Goal: Task Accomplishment & Management: Manage account settings

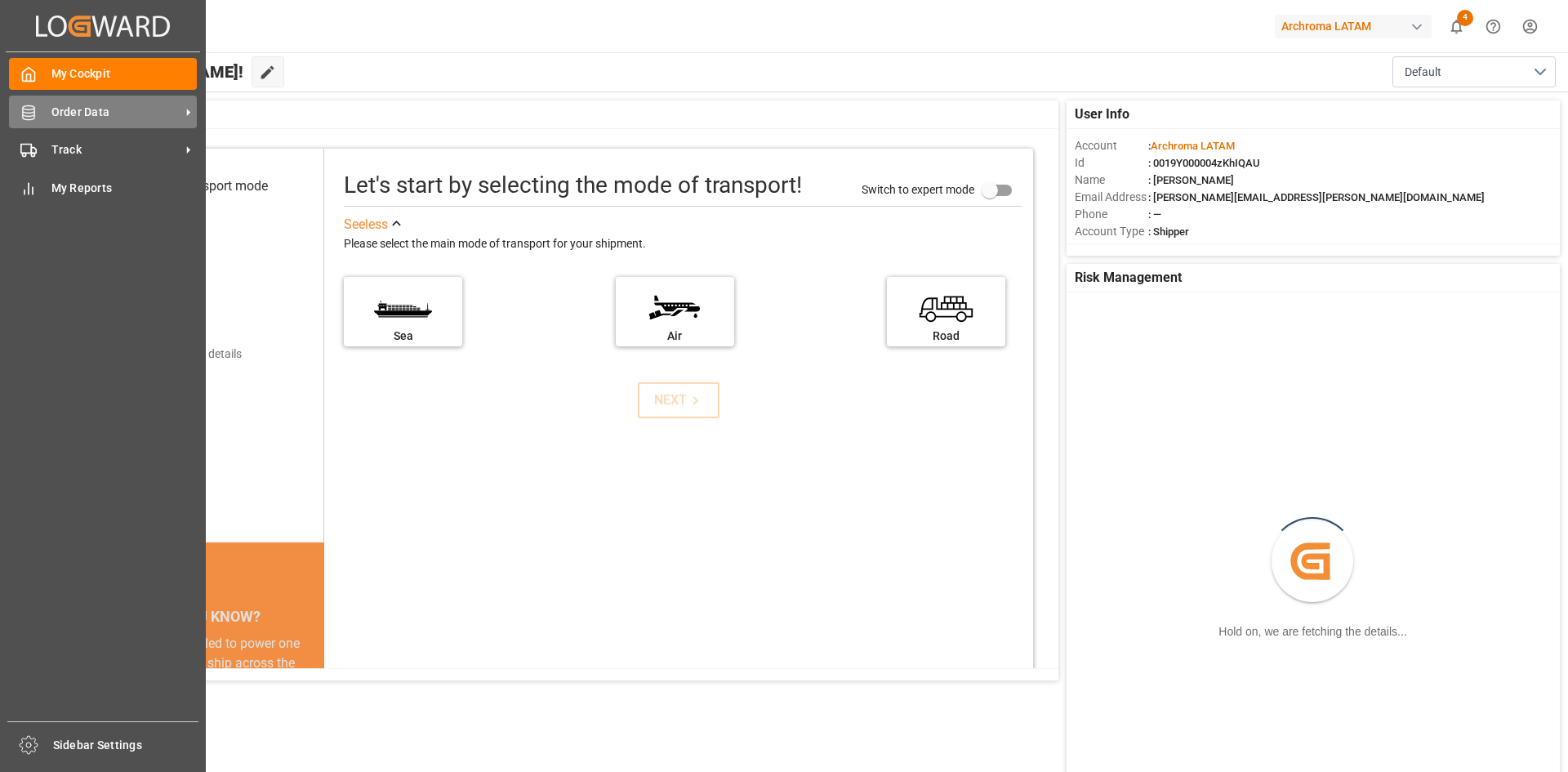
click at [37, 109] on div "Order Data Order Data" at bounding box center [103, 111] width 188 height 32
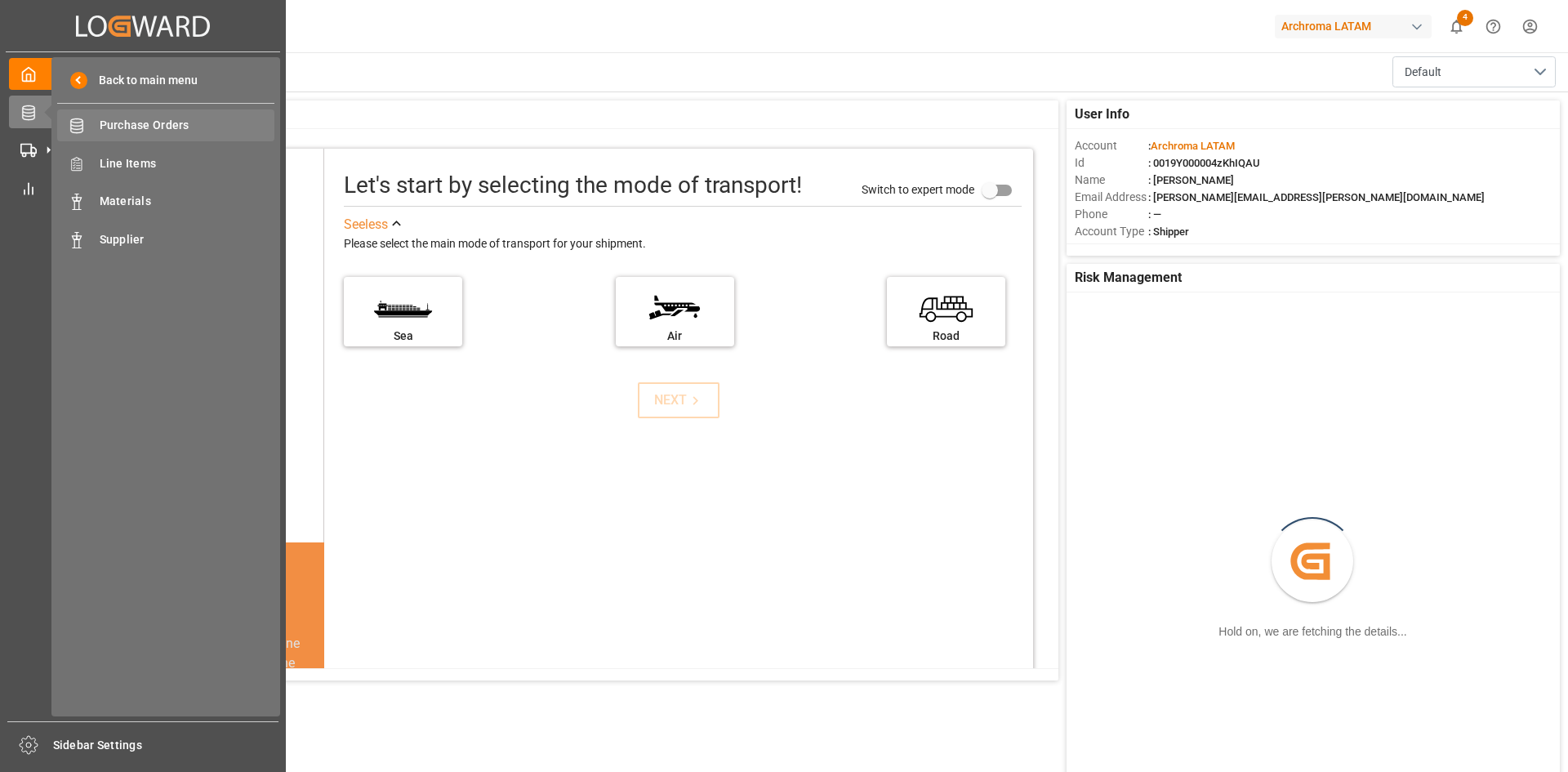
click at [166, 125] on span "Purchase Orders" at bounding box center [187, 125] width 175 height 17
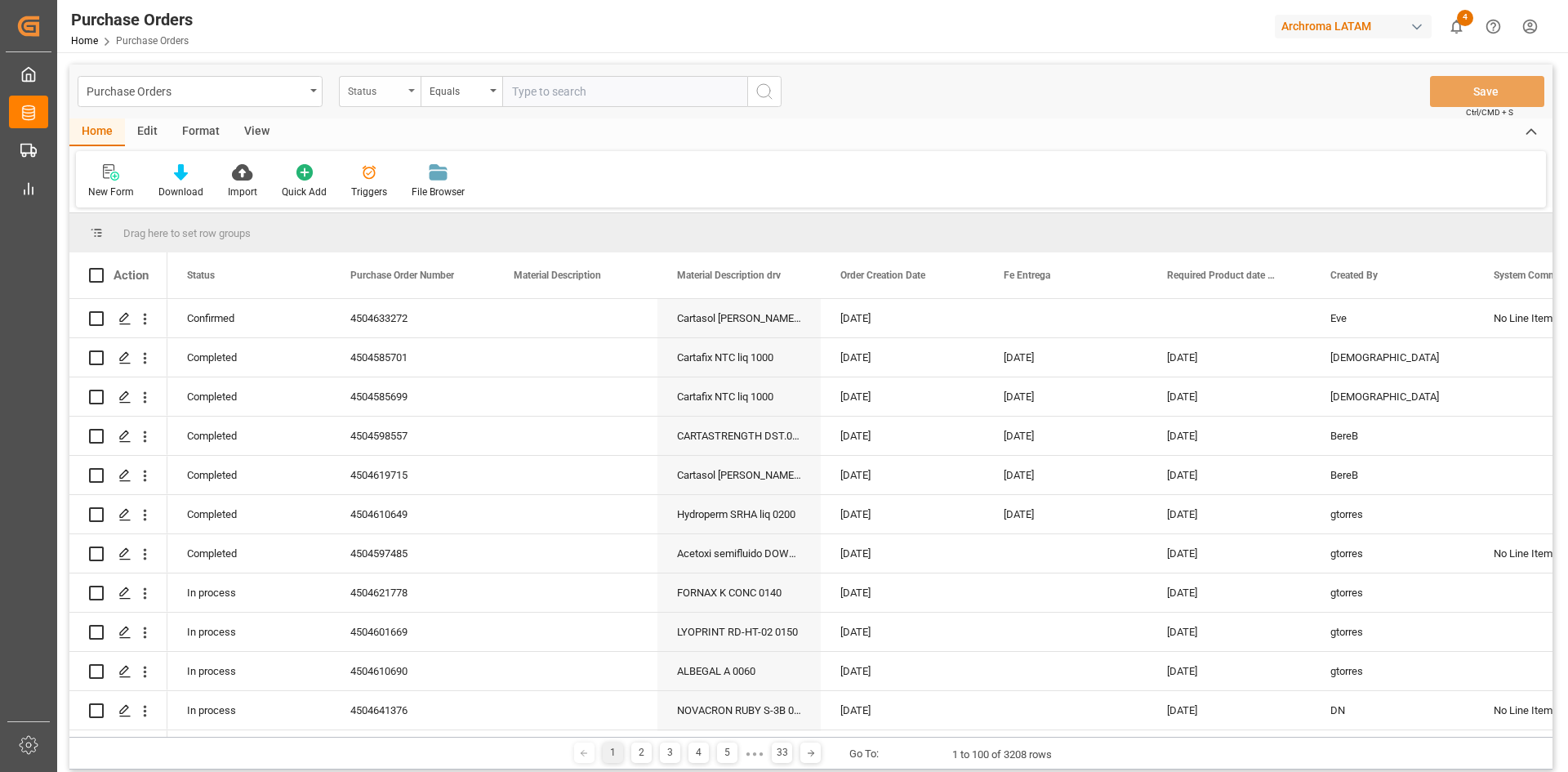
click at [385, 104] on div "Status" at bounding box center [379, 91] width 82 height 31
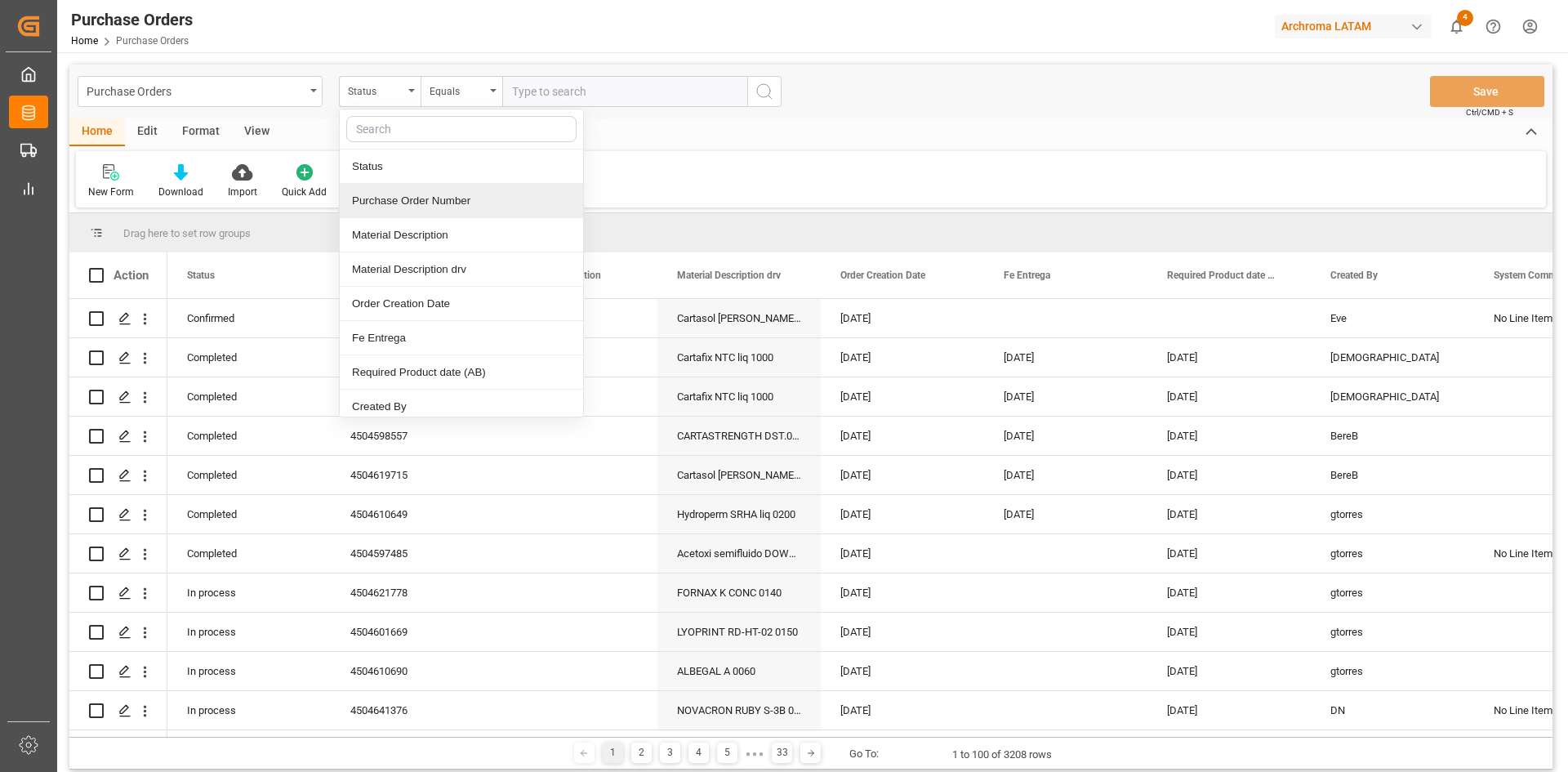
click at [432, 206] on div "Purchase Order Number" at bounding box center [460, 201] width 243 height 35
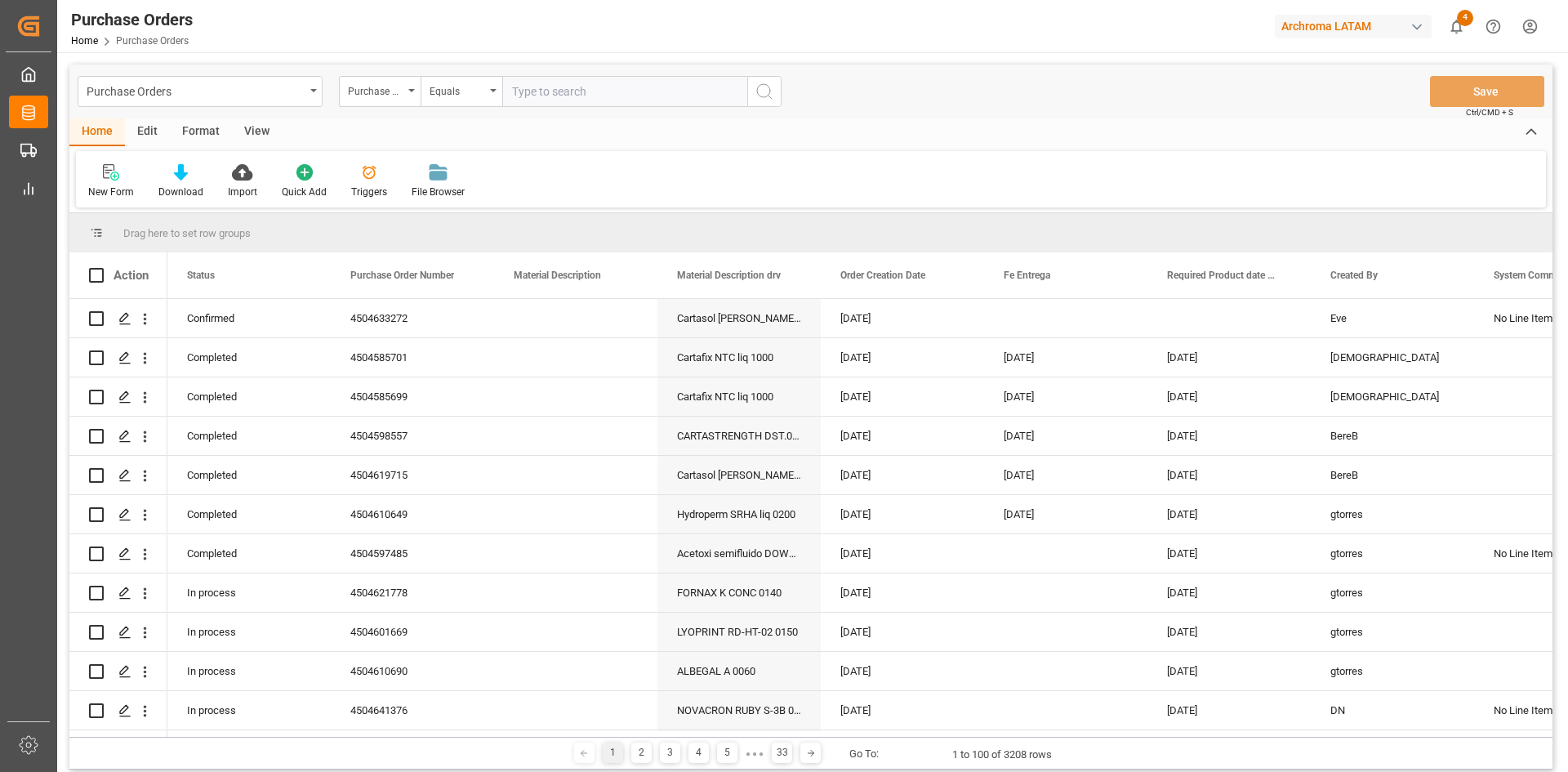
click at [556, 84] on input "text" at bounding box center [624, 91] width 245 height 31
paste input "4504585699"
type input "4504585699"
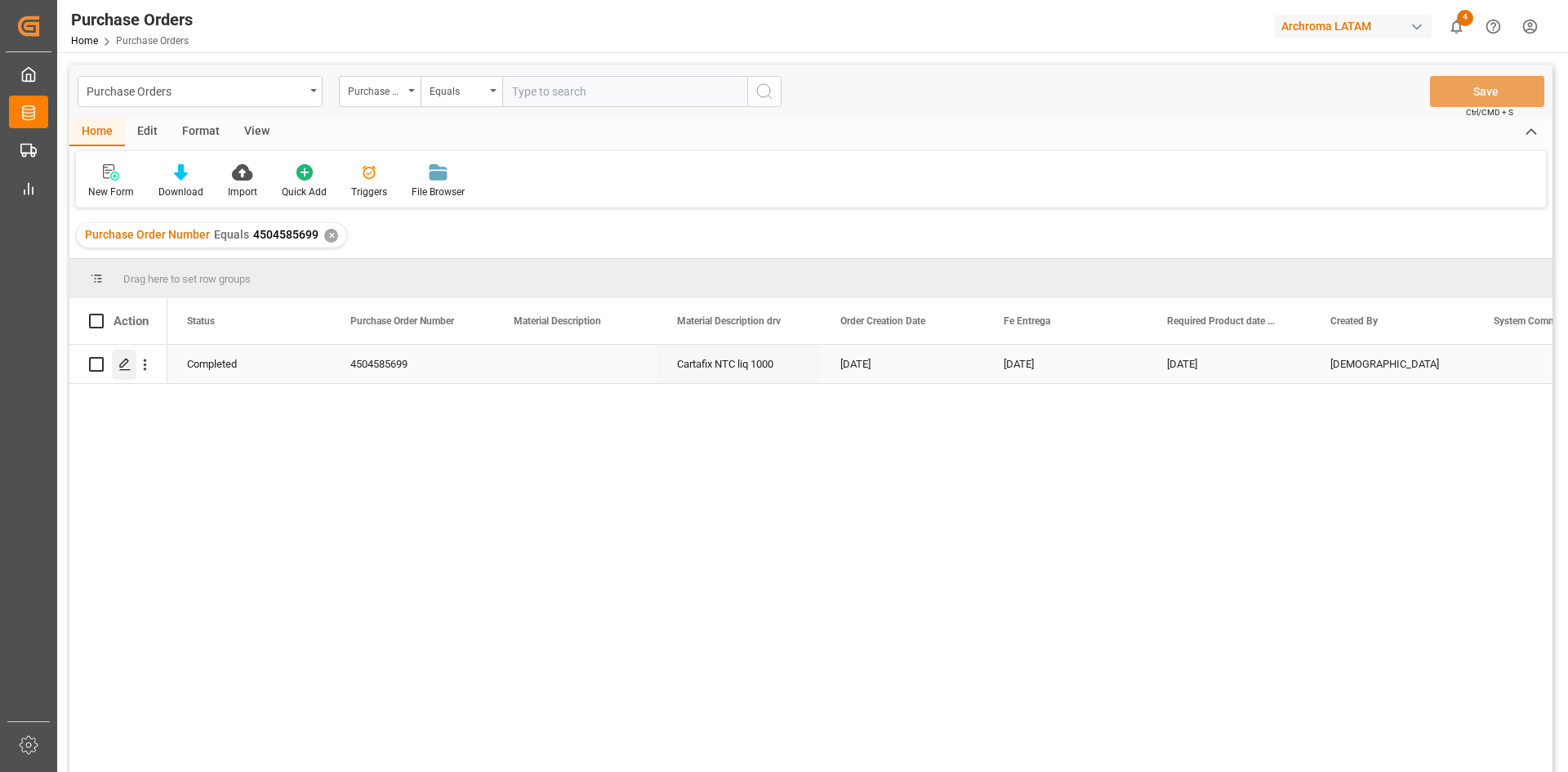
click at [119, 358] on icon "Press SPACE to select this row." at bounding box center [125, 364] width 13 height 13
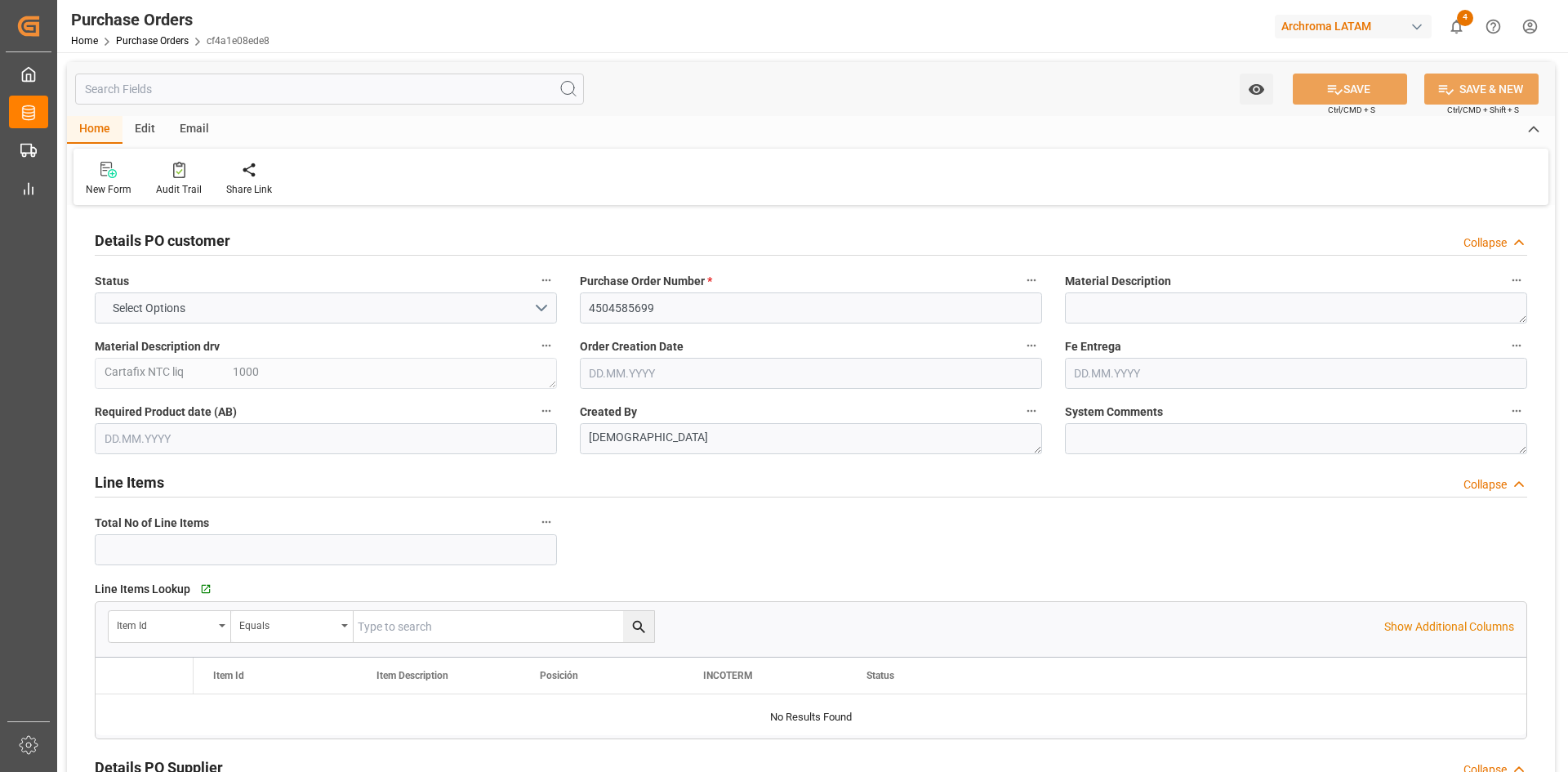
type input "1"
type input "[DATE]"
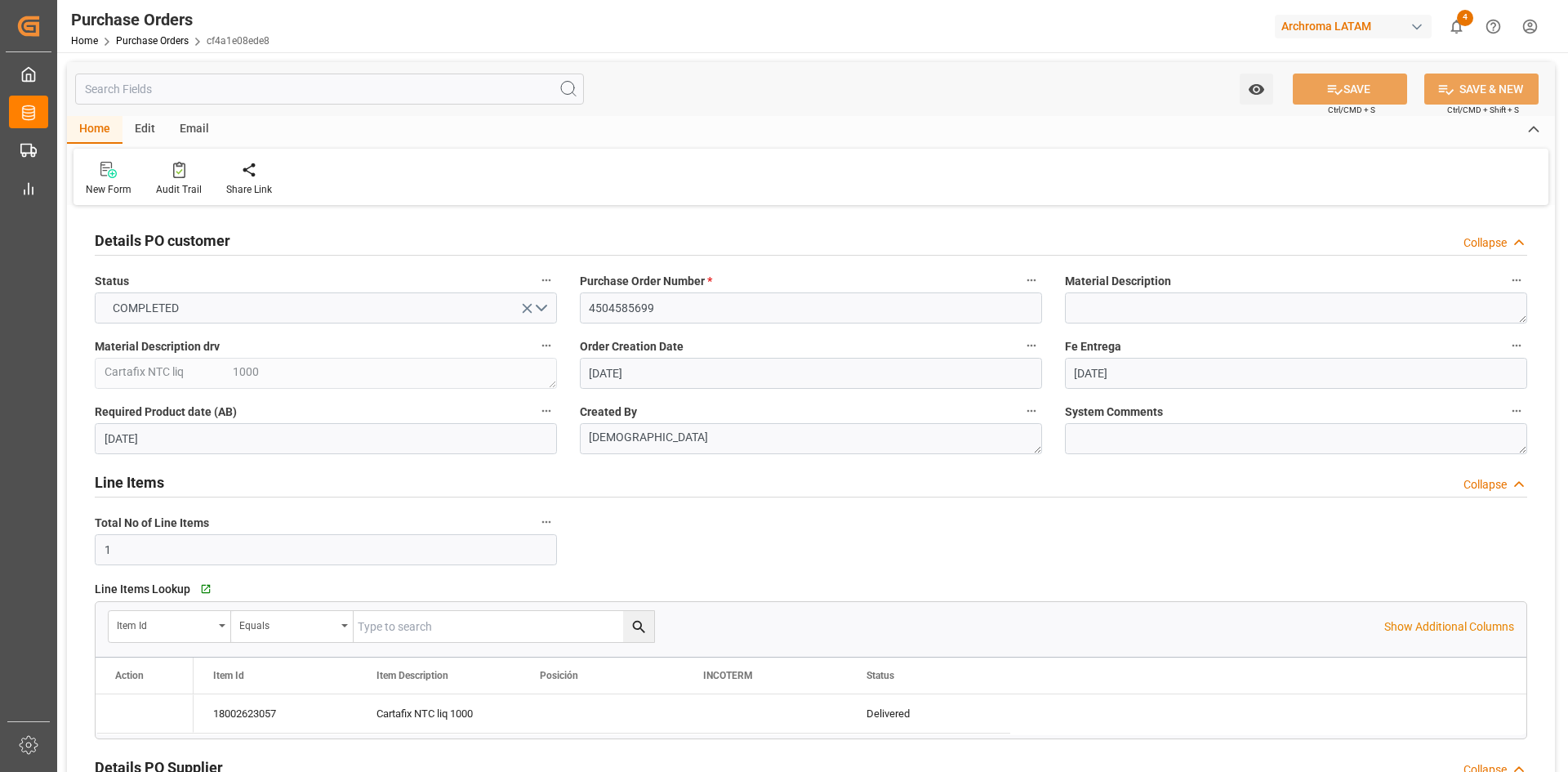
type input "[DATE]"
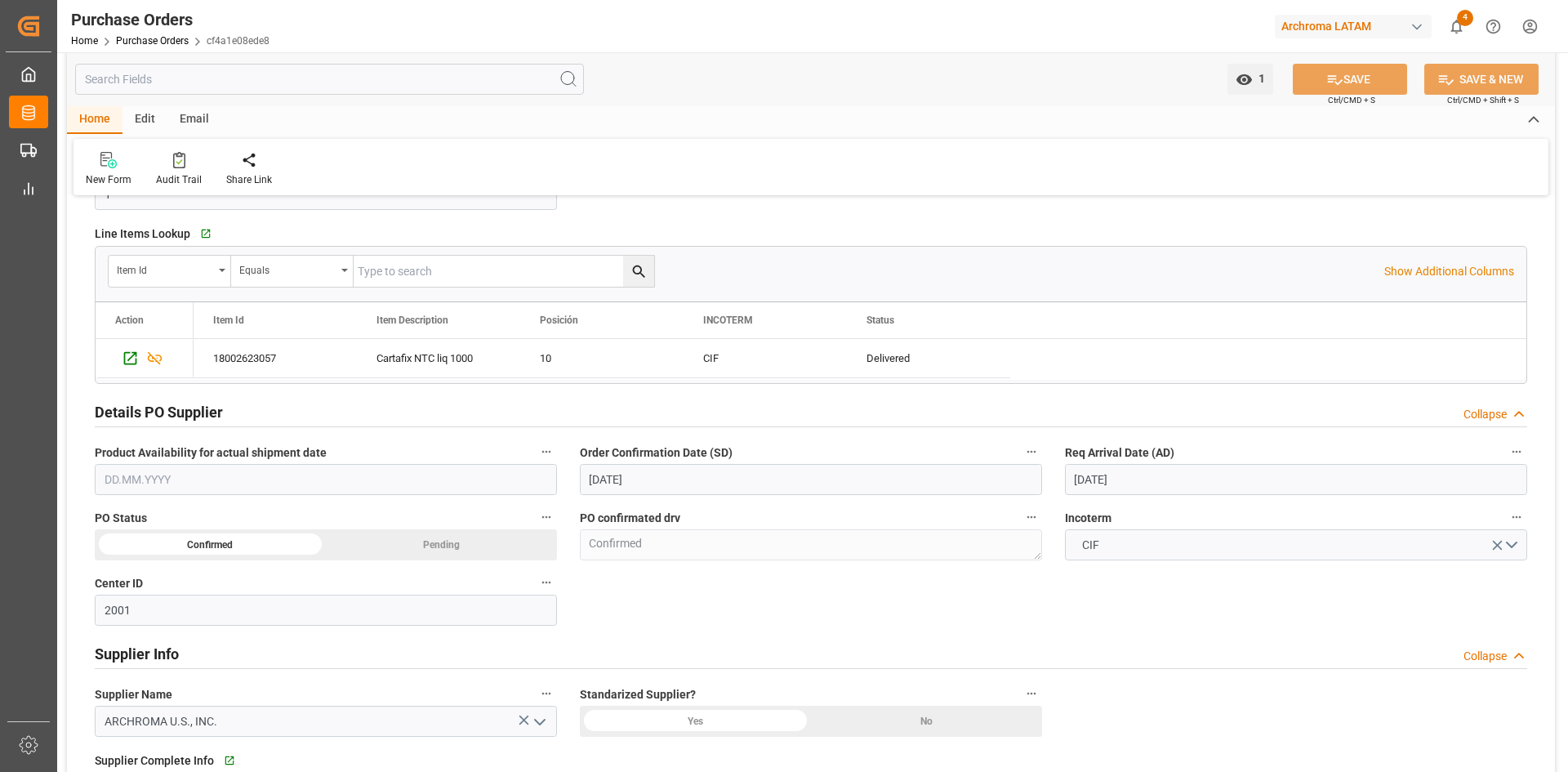
scroll to position [327, 0]
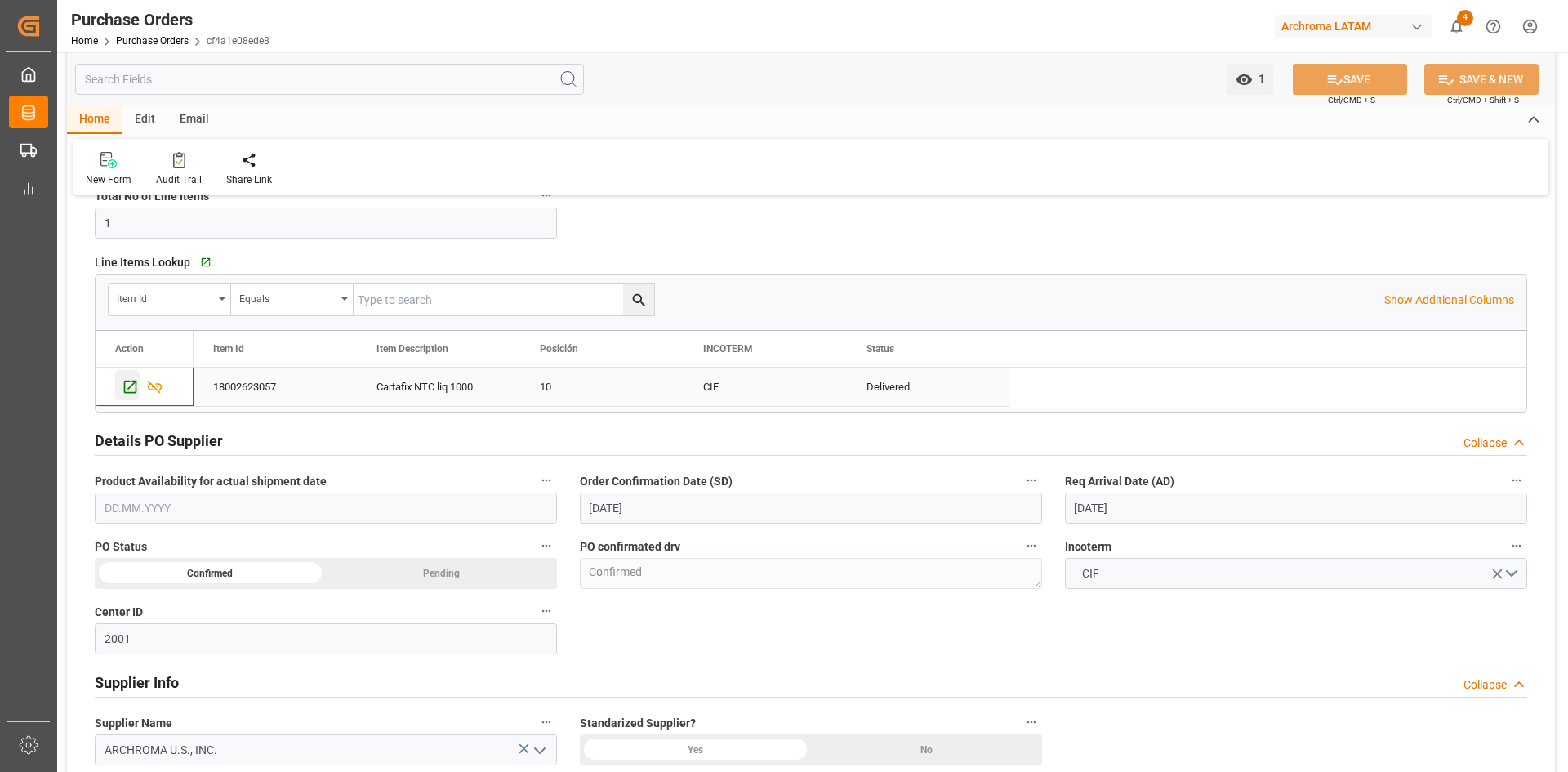
click at [134, 382] on icon "Press SPACE to select this row." at bounding box center [130, 386] width 17 height 17
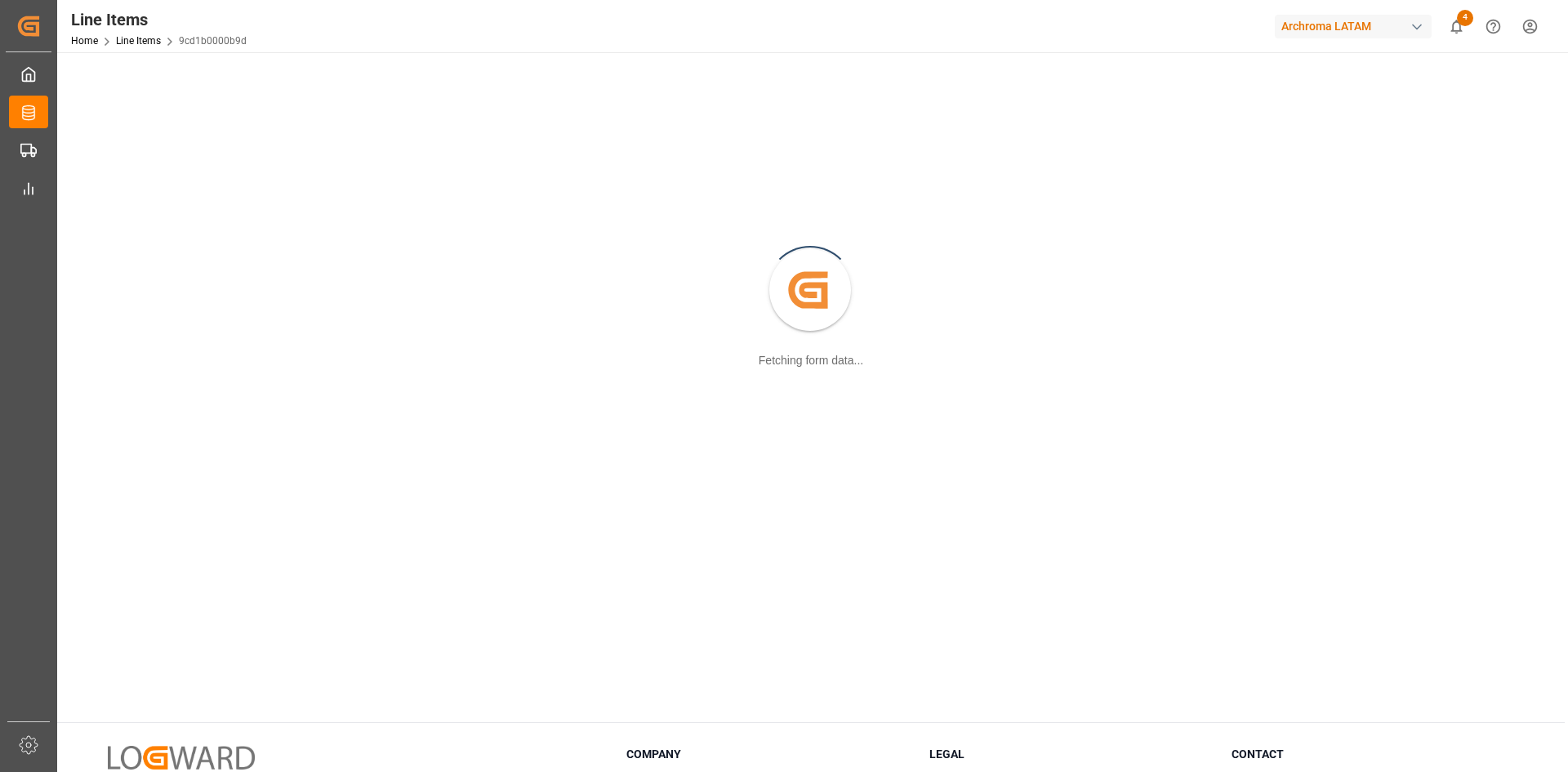
scroll to position [177, 0]
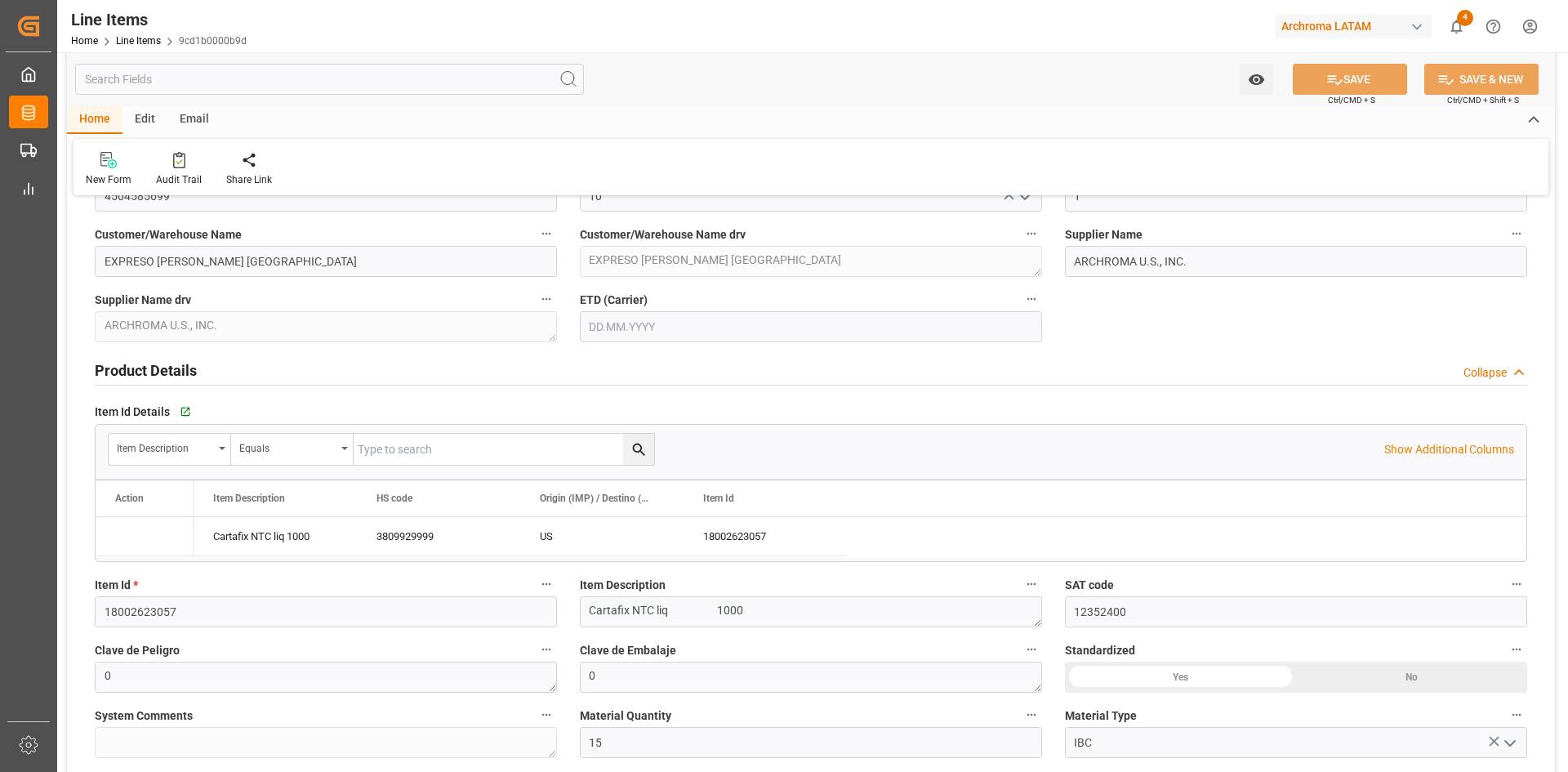
type input "1"
type input "12352400"
type input "15"
type input "15000"
type input "15870"
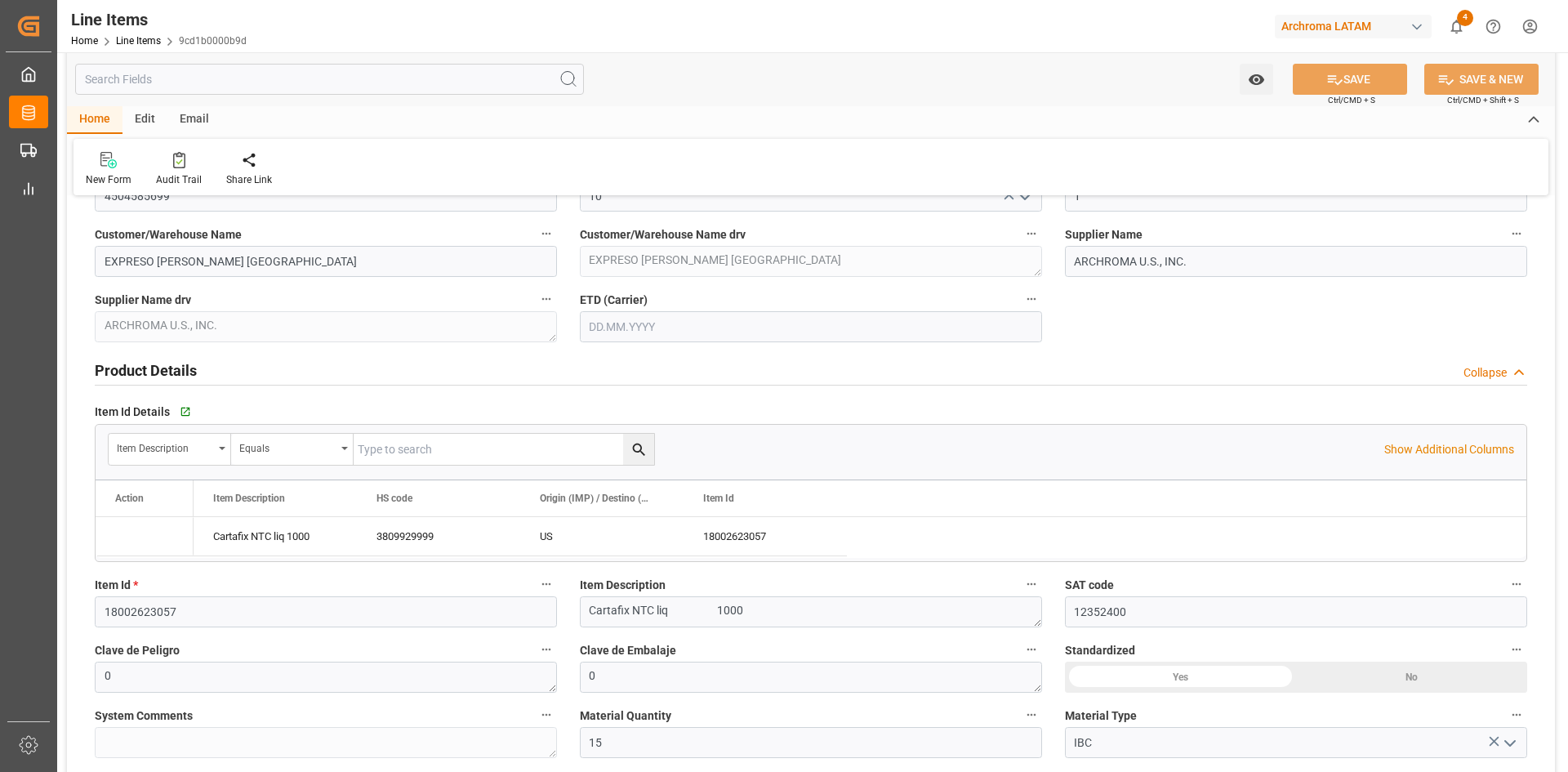
type input "27150"
type input "3809929999"
type input "24"
type input "[DATE]"
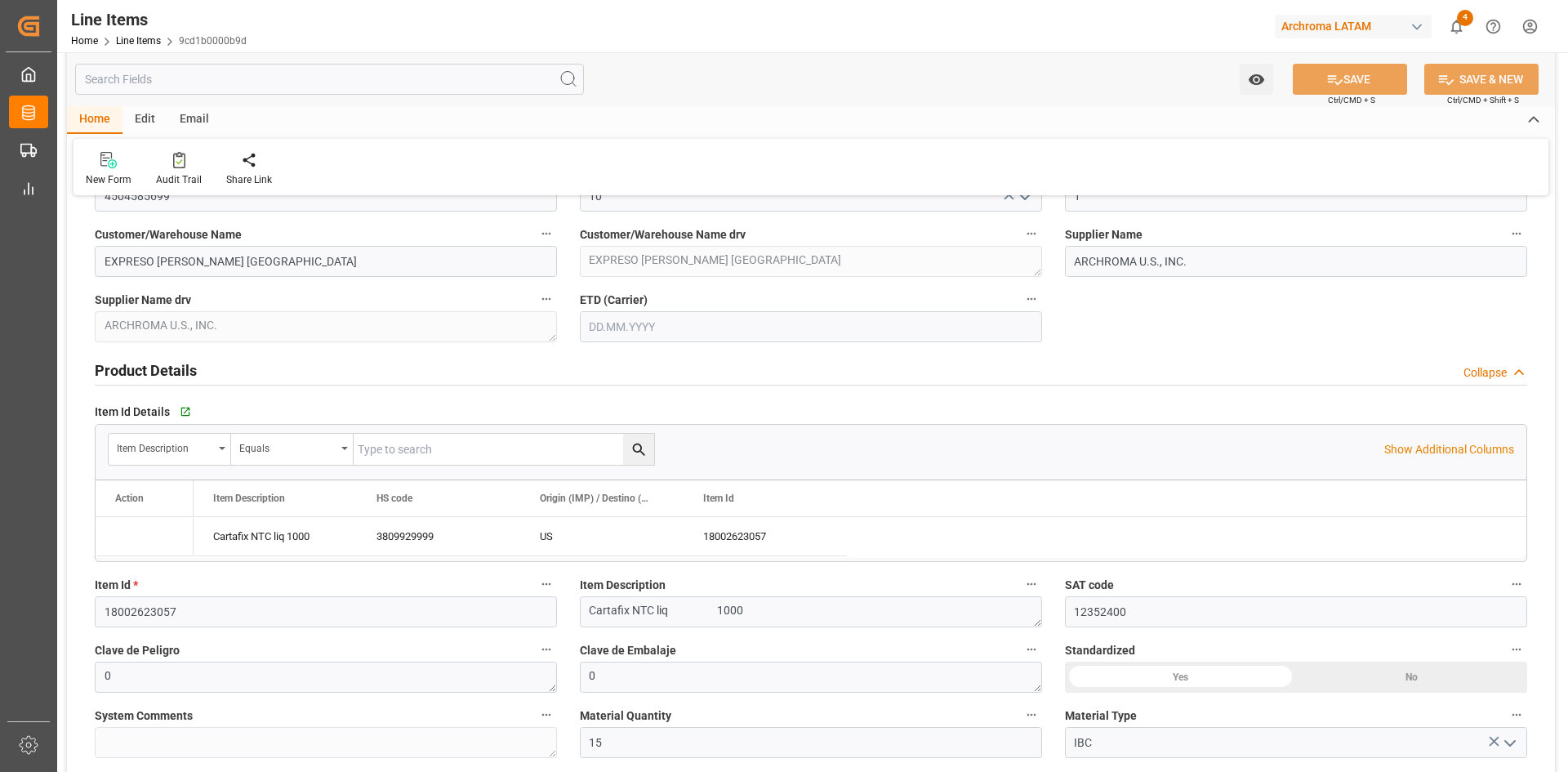
type input "[DATE] 13:55"
type input "16.02.2025 00:31"
type input "[DATE]"
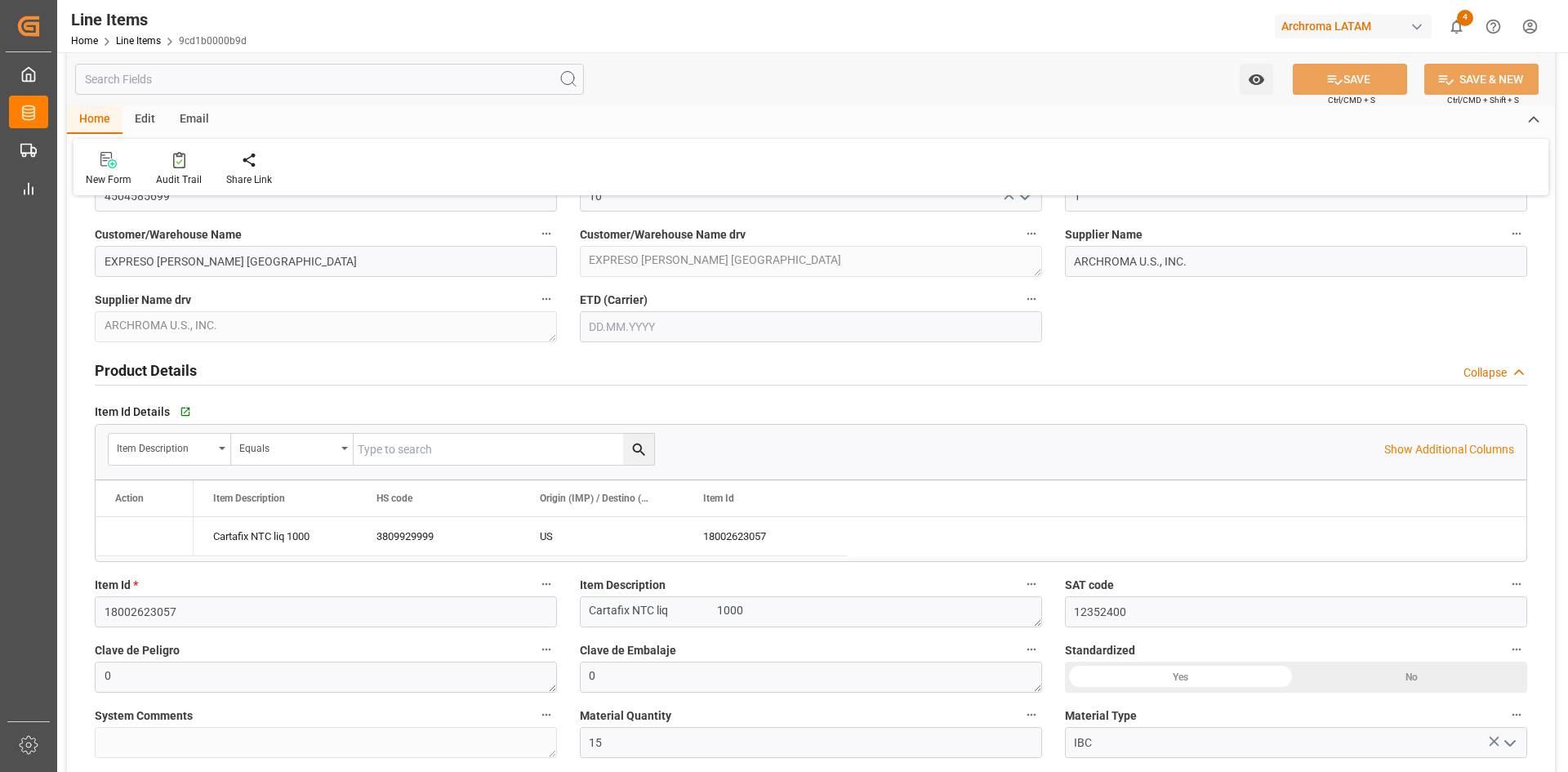
type input "[DATE]"
type input "13.08.2025"
type input "[DATE]"
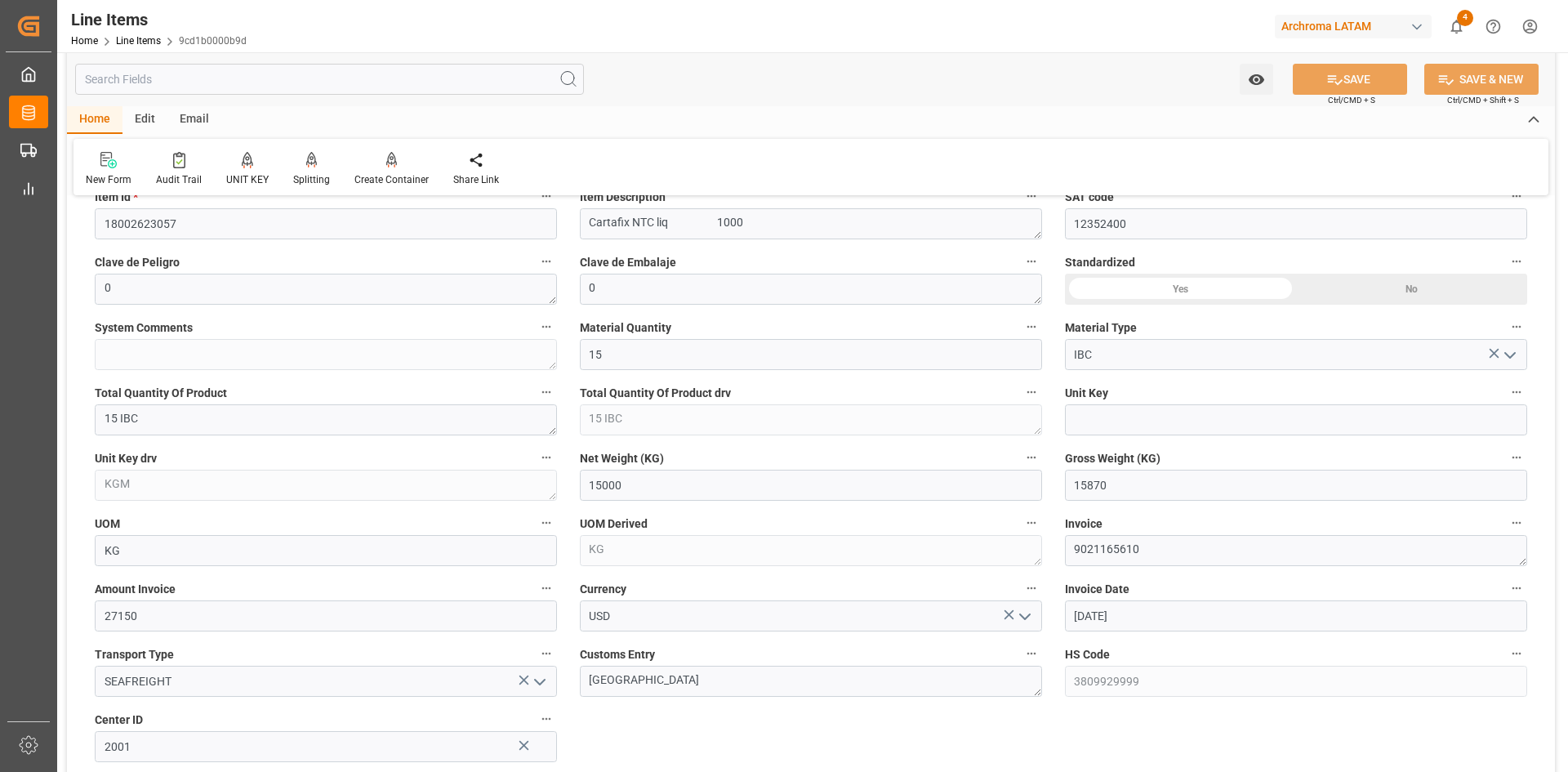
scroll to position [667, 0]
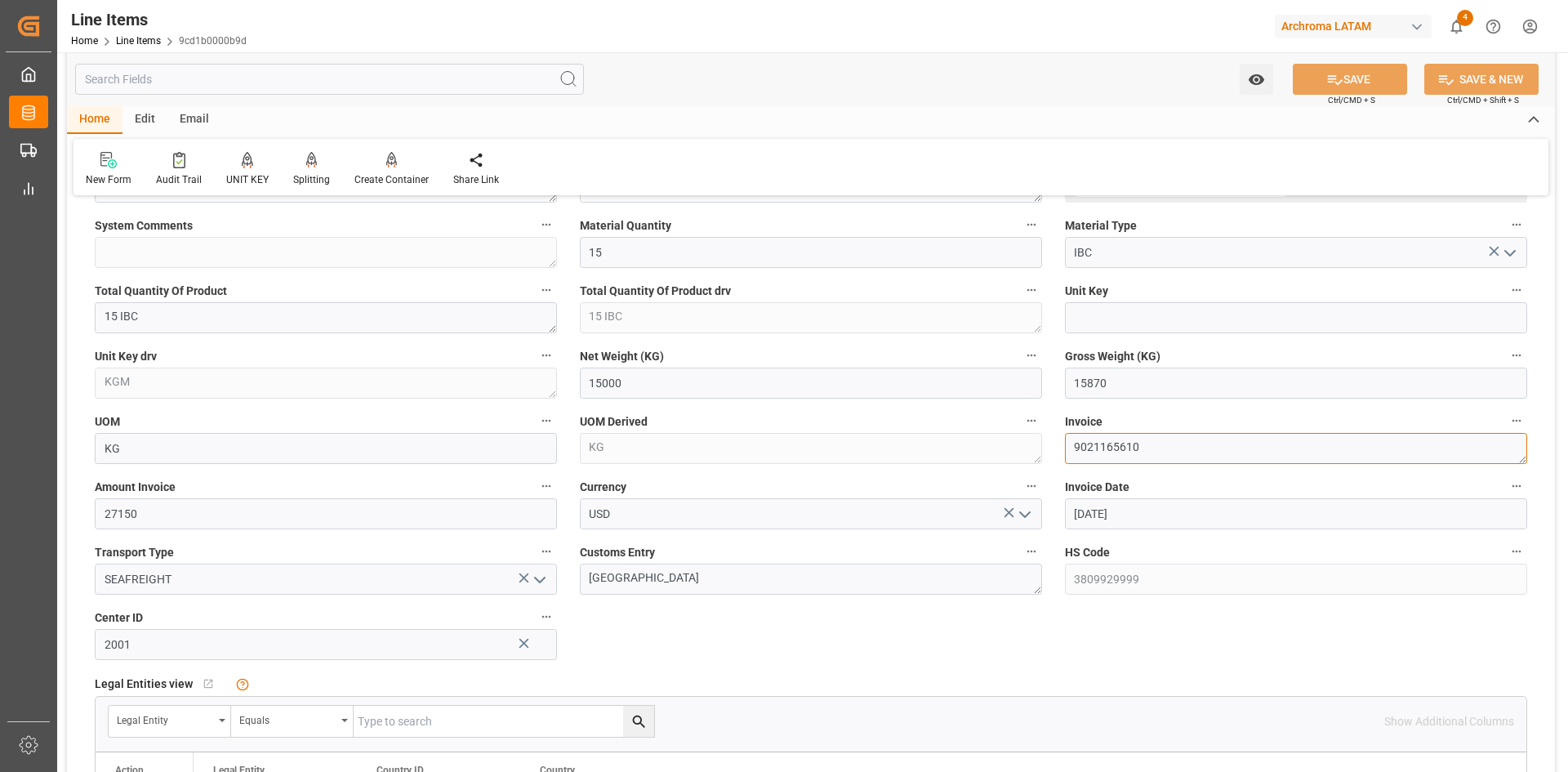
drag, startPoint x: 1128, startPoint y: 442, endPoint x: 1048, endPoint y: 450, distance: 80.4
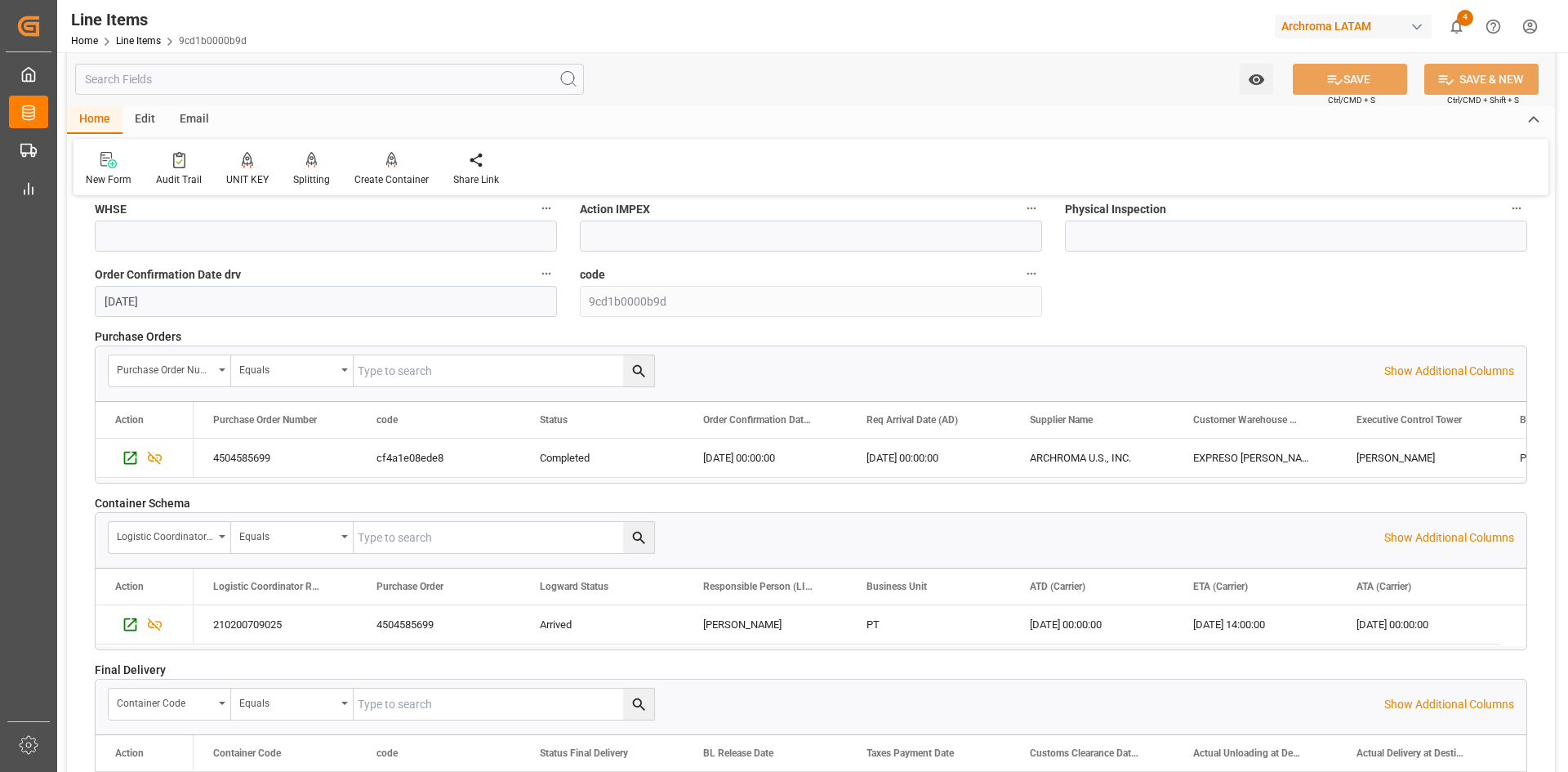
scroll to position [2220, 0]
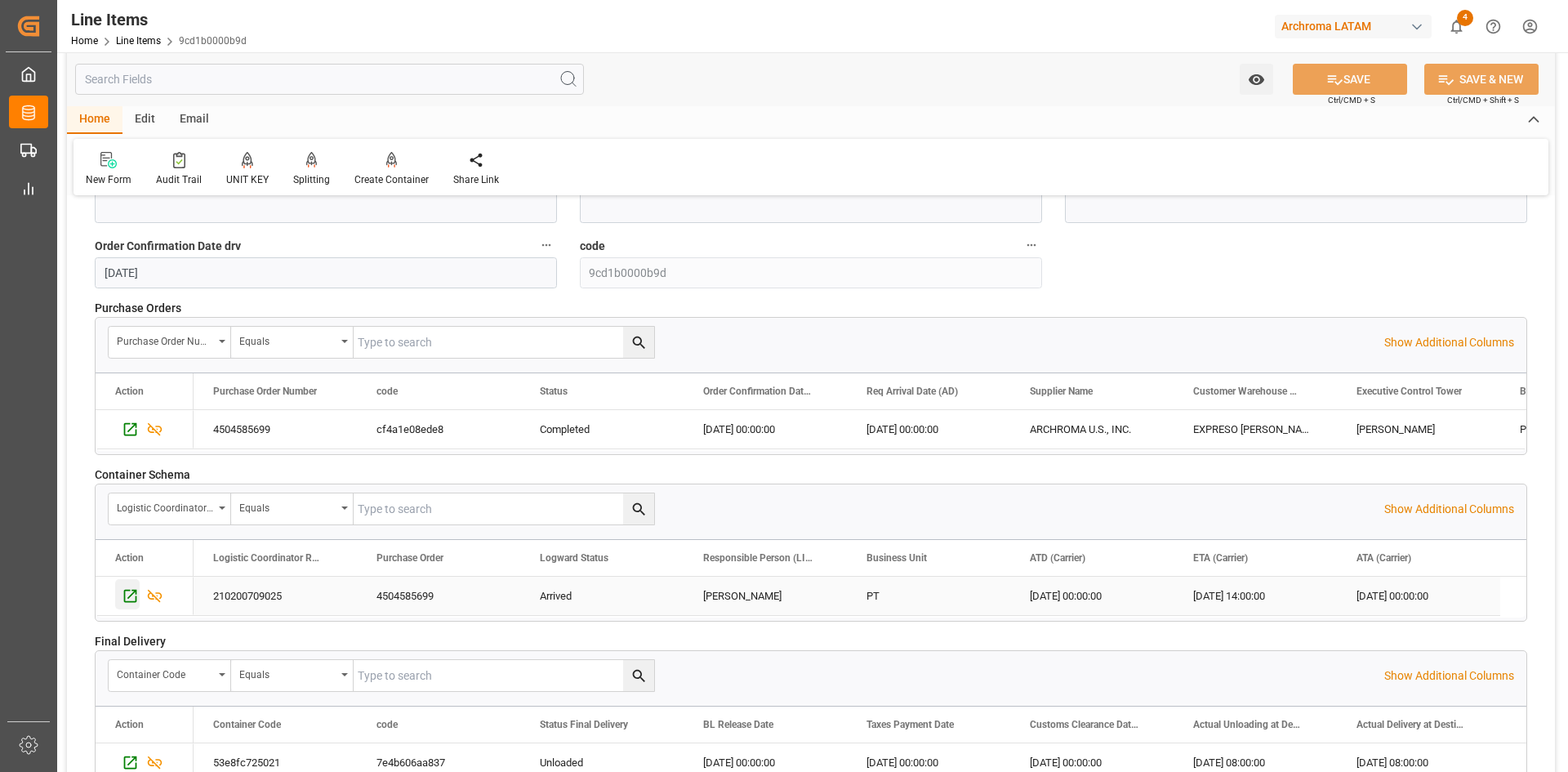
click at [125, 594] on icon "Press SPACE to select this row." at bounding box center [131, 597] width 13 height 13
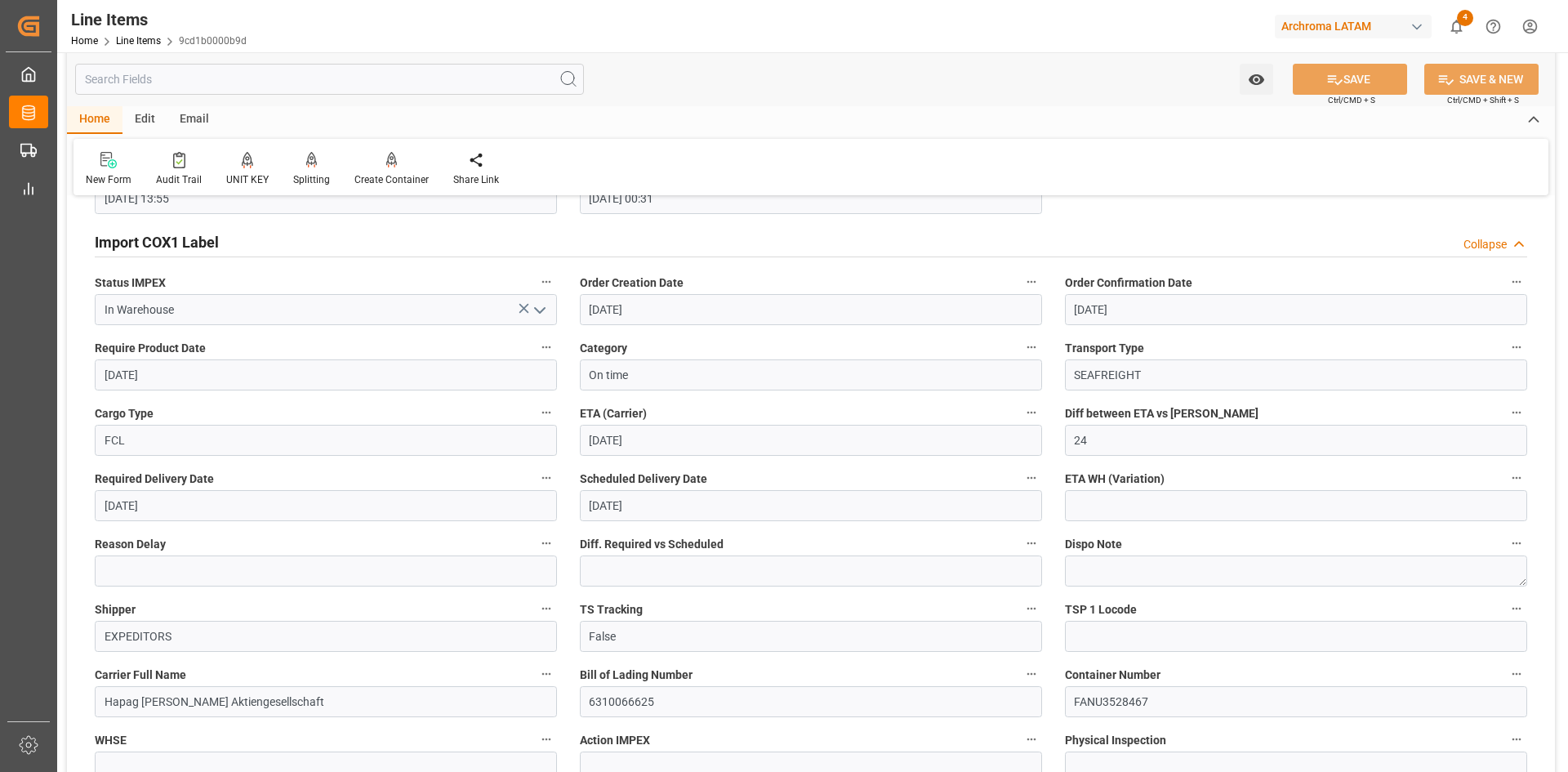
scroll to position [1566, 0]
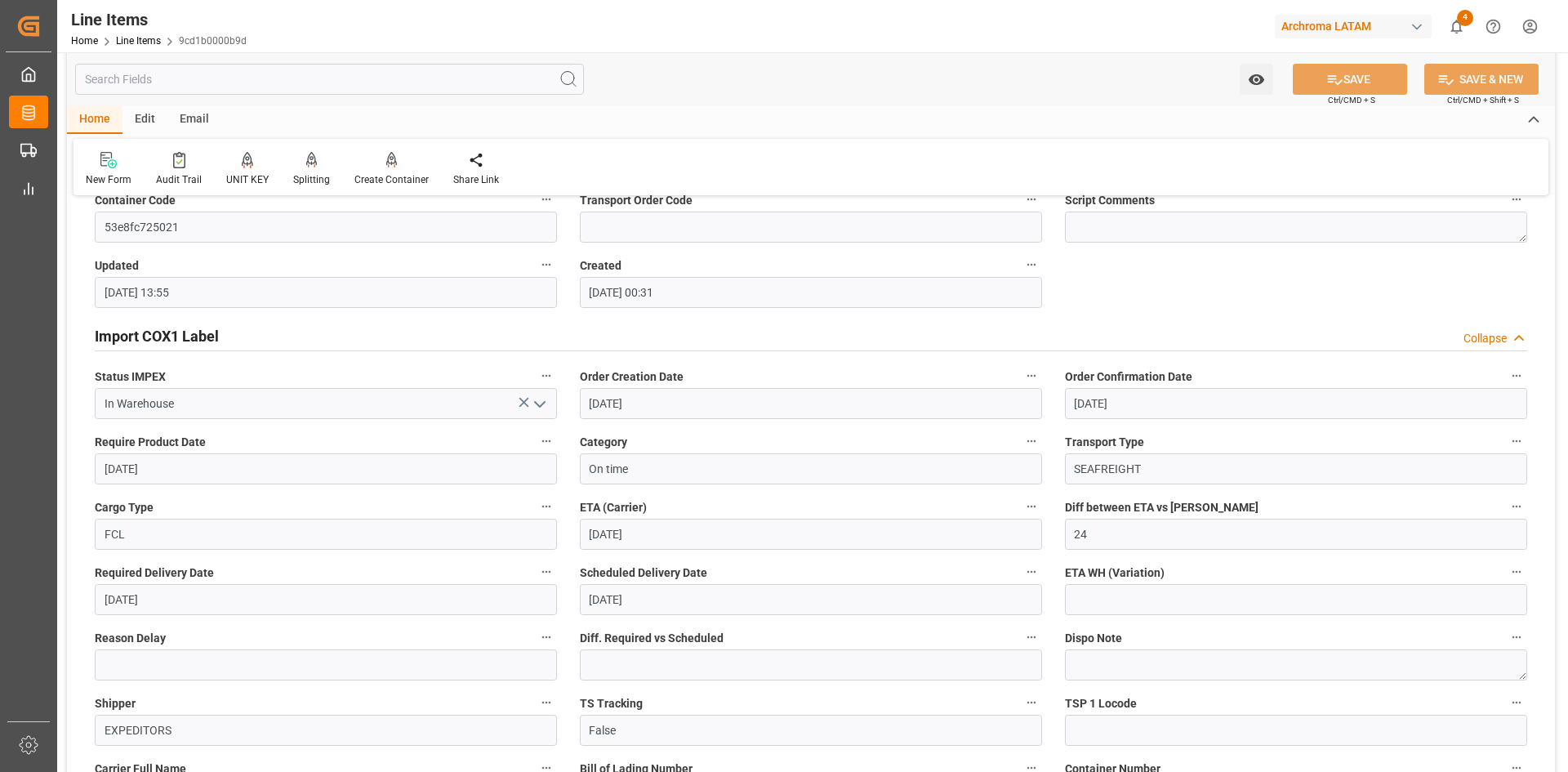
click at [1516, 339] on icon at bounding box center [1519, 339] width 16 height 17
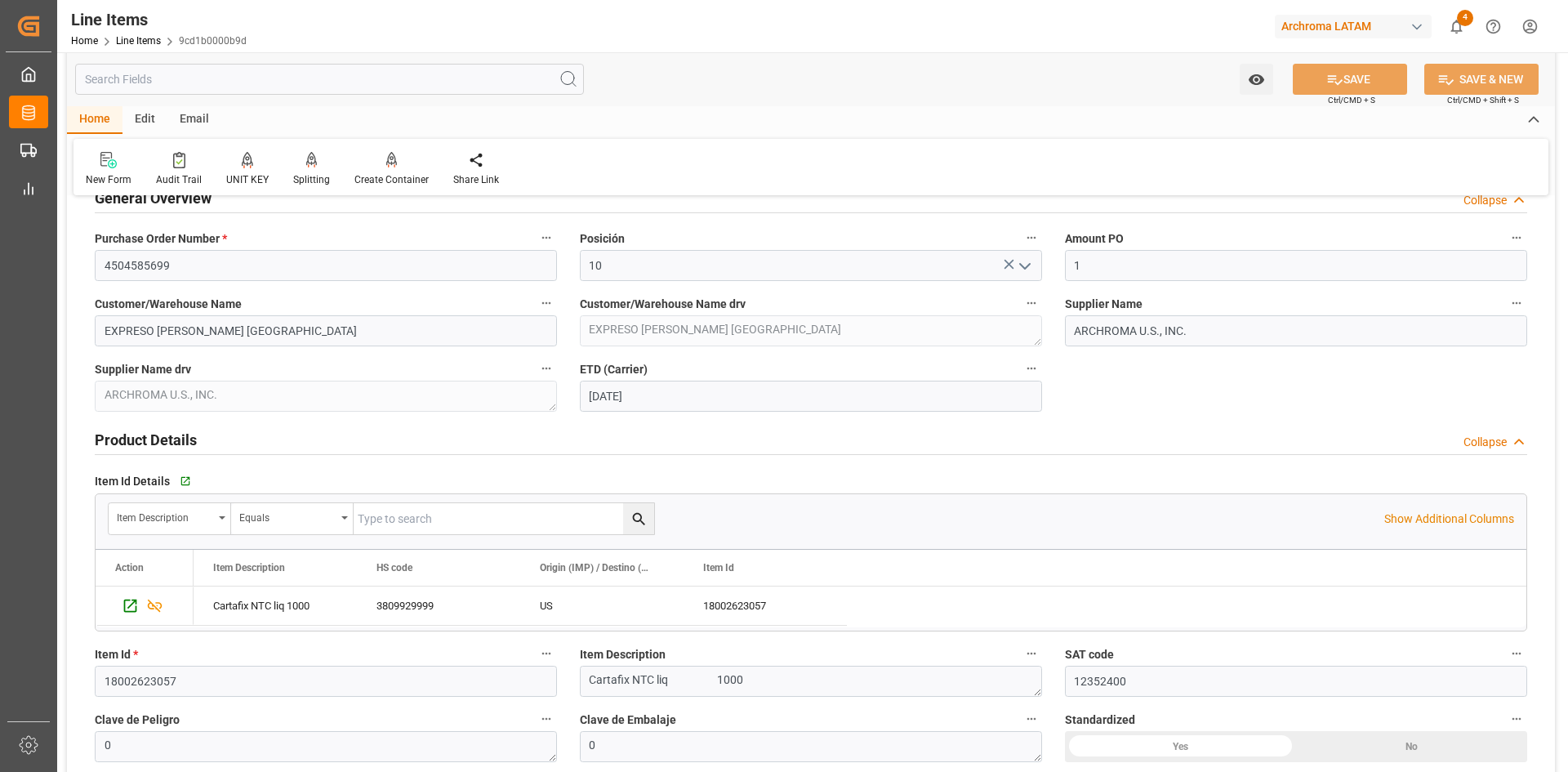
scroll to position [0, 0]
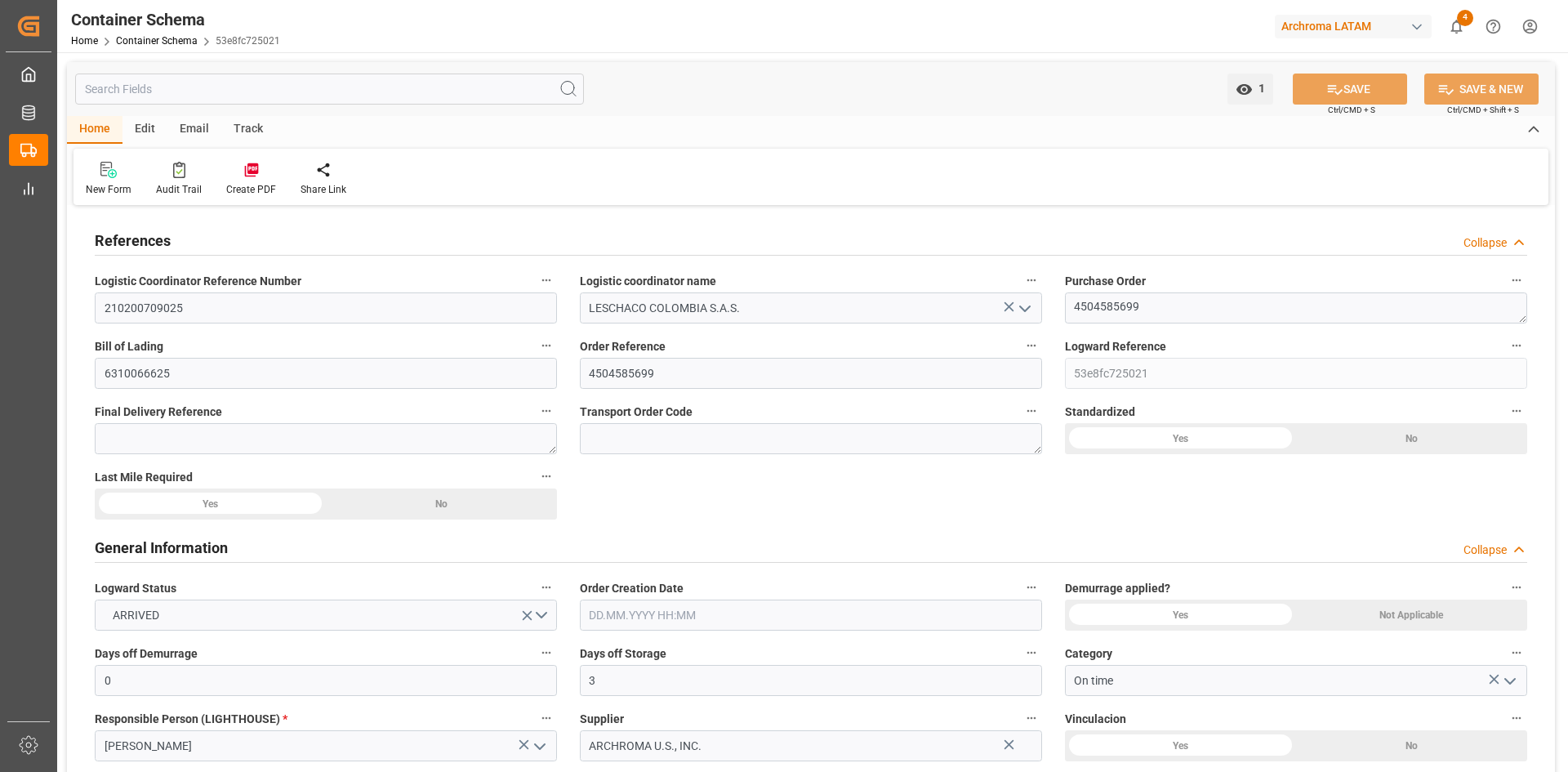
type input "0"
type input "3"
type input "0"
type input "1"
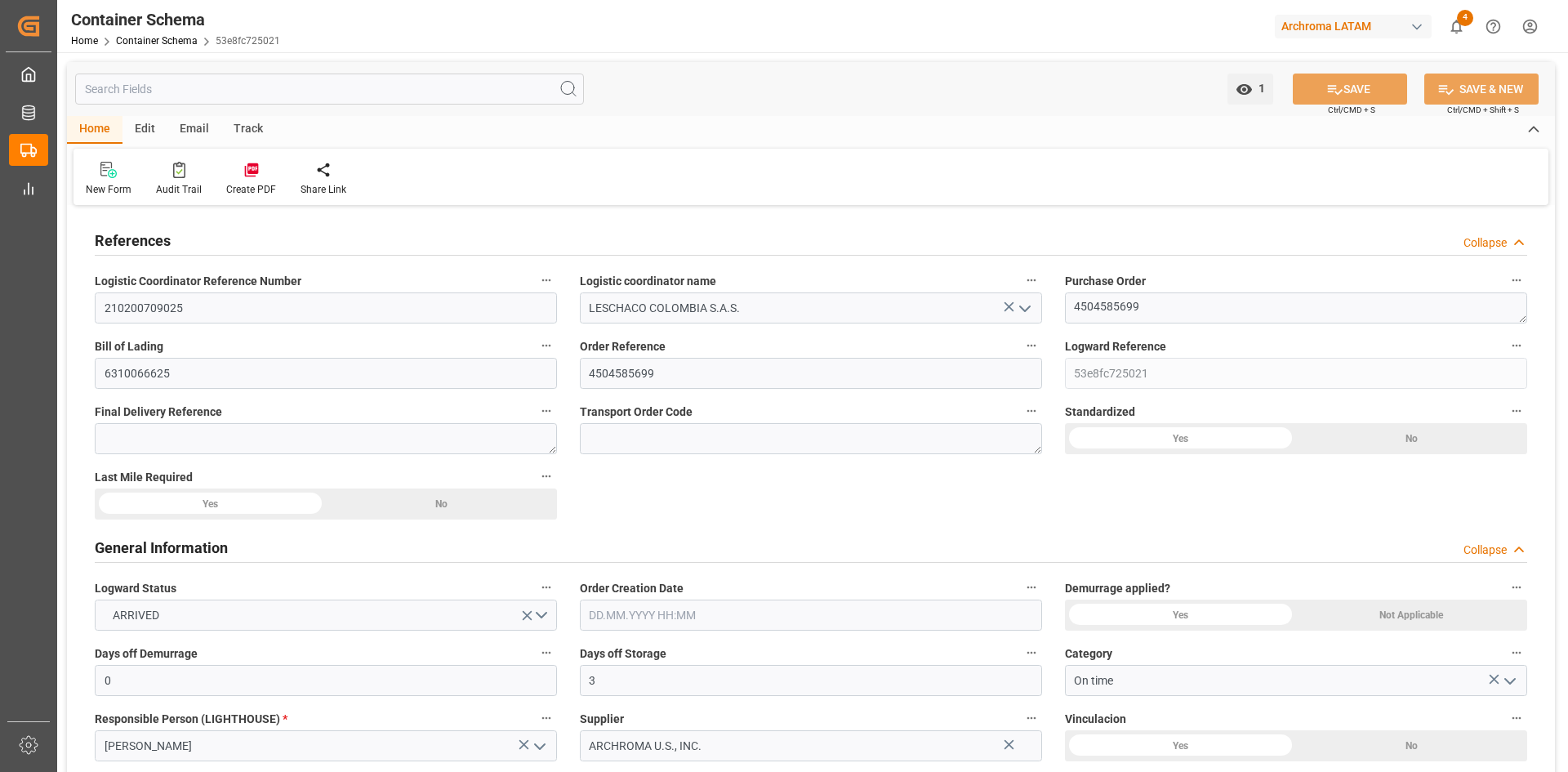
type input "15"
type input "15000"
type input "15870"
type input "Hapag Lloyd"
type input "Hapag Lloyd Aktiengesellschaft"
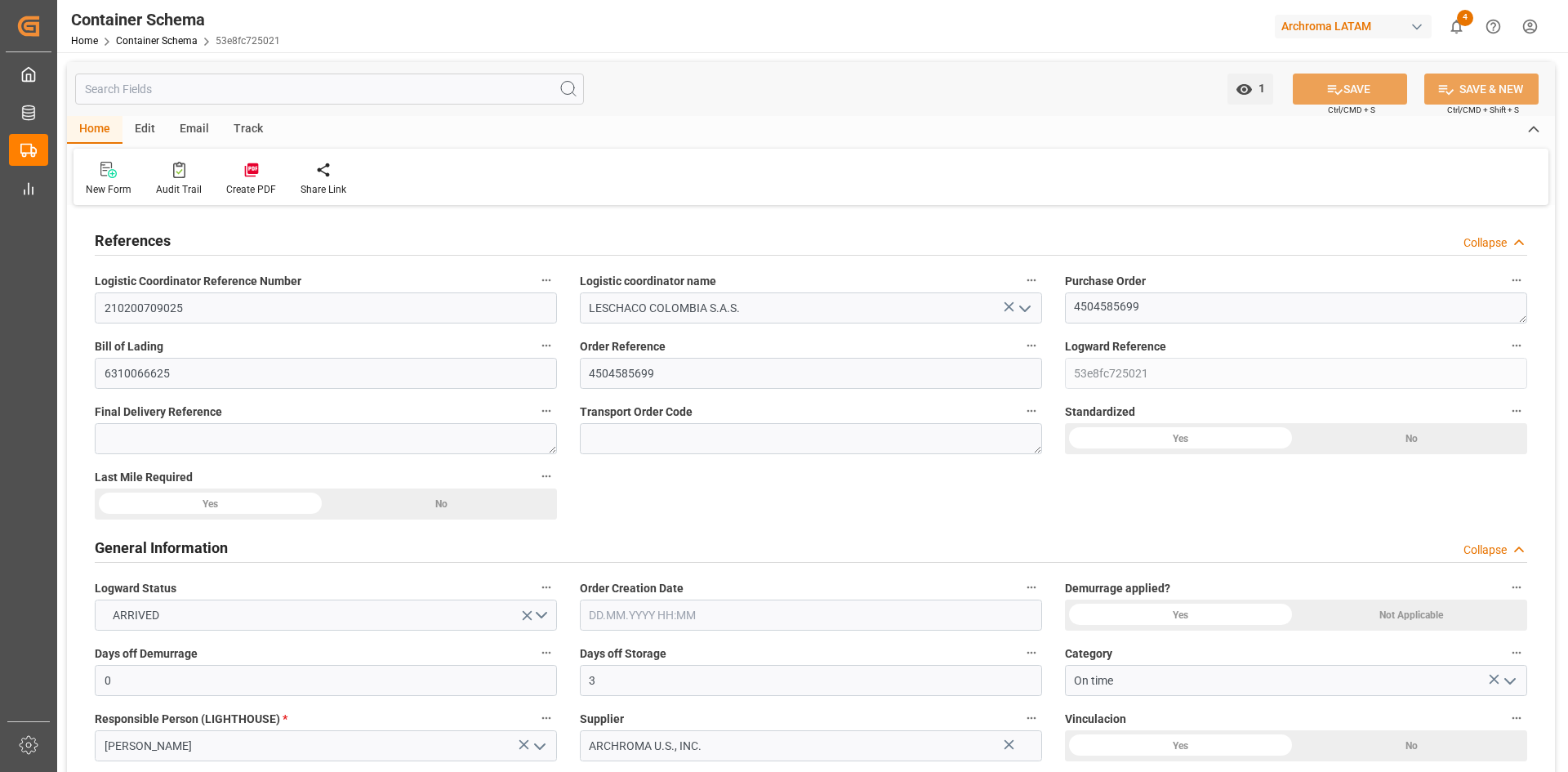
type input "USCHS"
type input "COCTG"
type input "9301809"
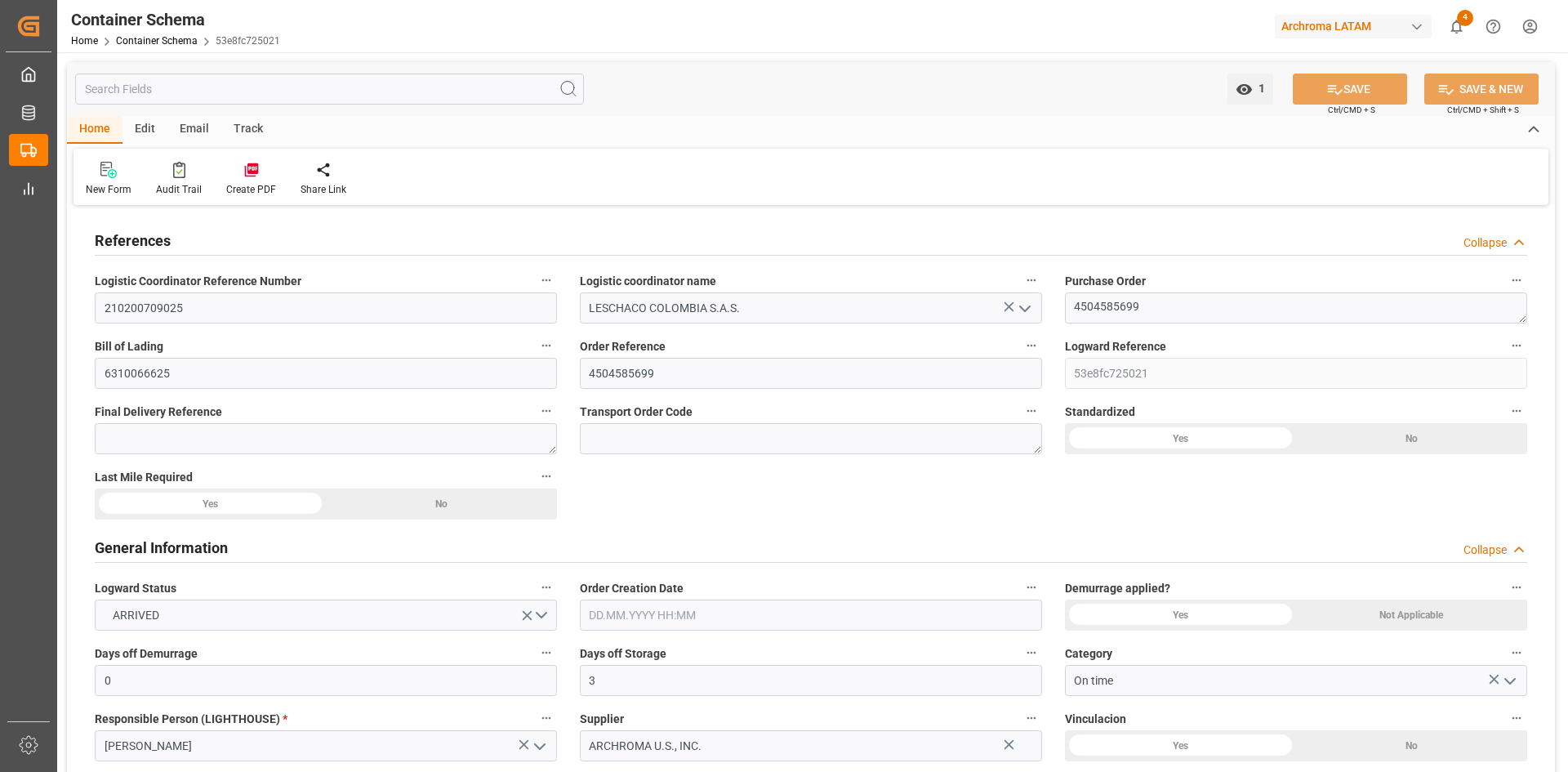
type input "5"
type input "8"
type input "0"
type input "25.07.2025 17:00"
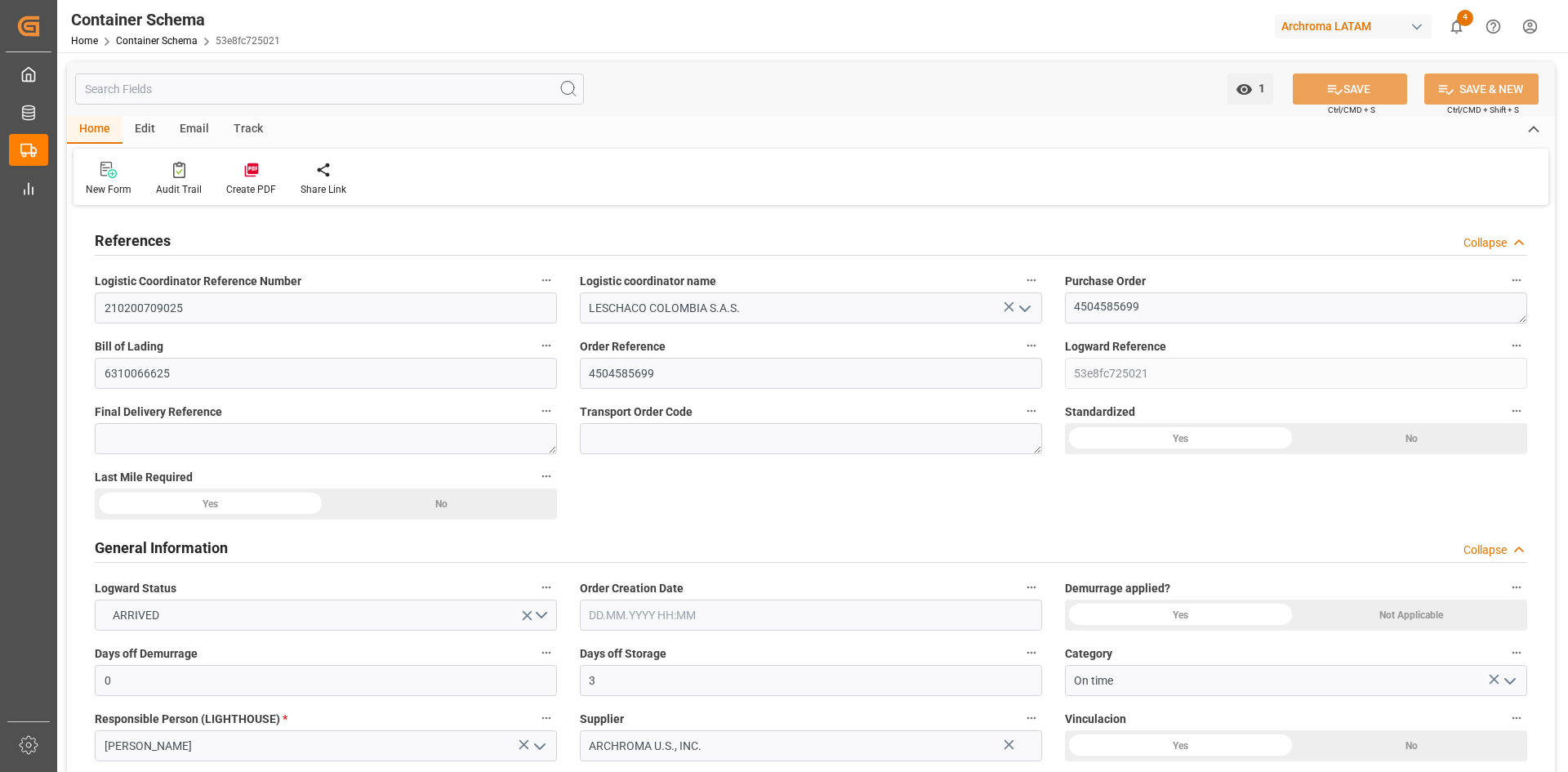
type input "[DATE]"
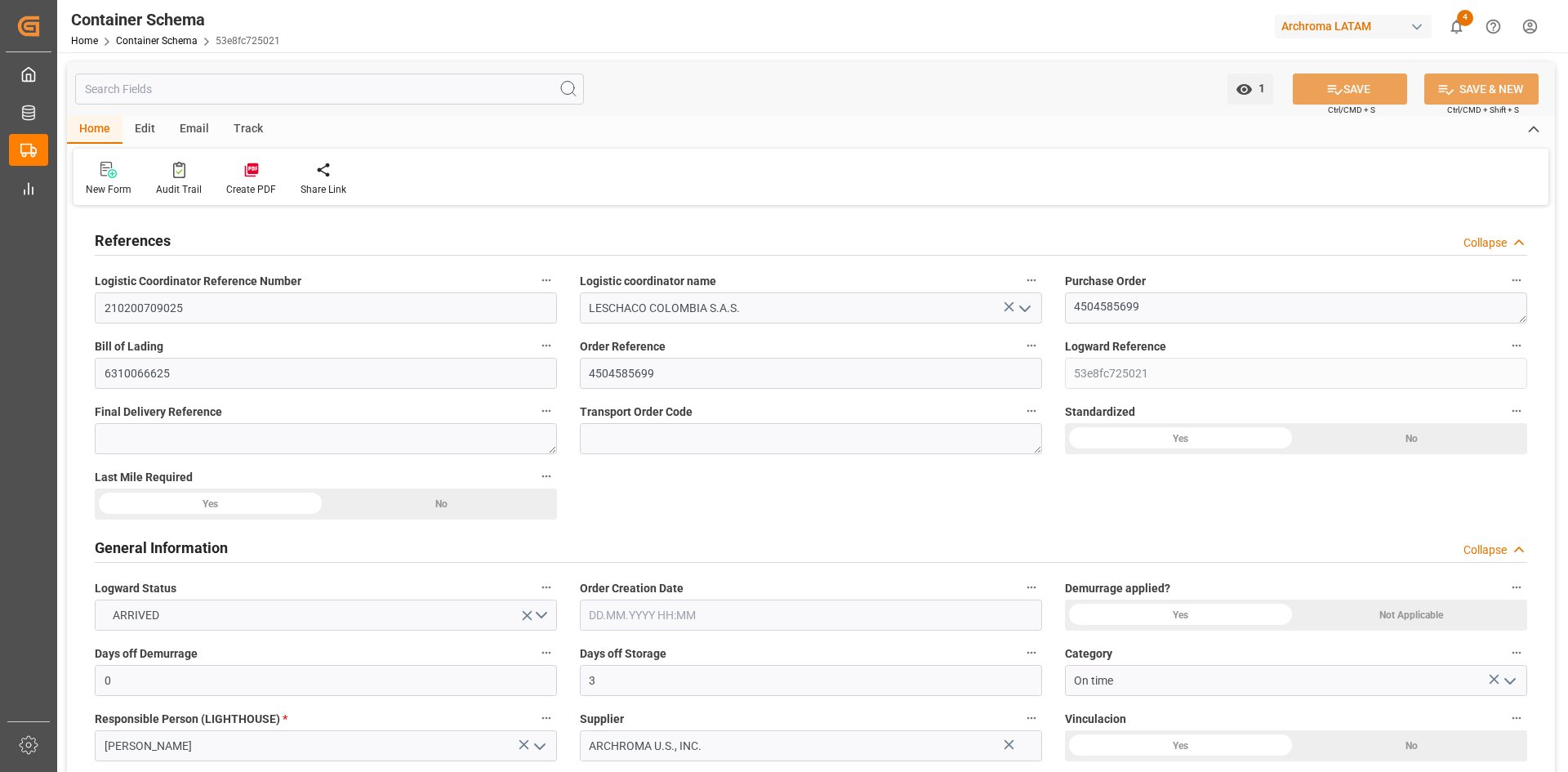
type input "[DATE] 13:55"
type input "25.07.2025 21:57"
type input "[DATE]"
click at [1142, 309] on textarea "4504585699" at bounding box center [1295, 308] width 462 height 31
